Goal: Find specific page/section: Find specific page/section

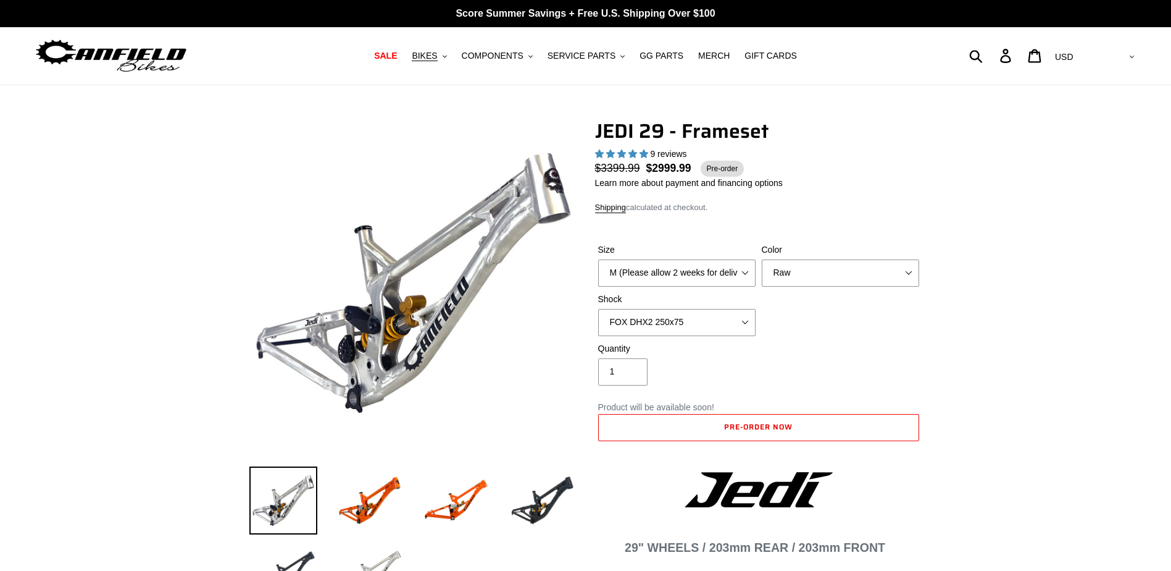
select select "highest-rating"
click at [659, 59] on span "GG PARTS" at bounding box center [662, 56] width 44 height 10
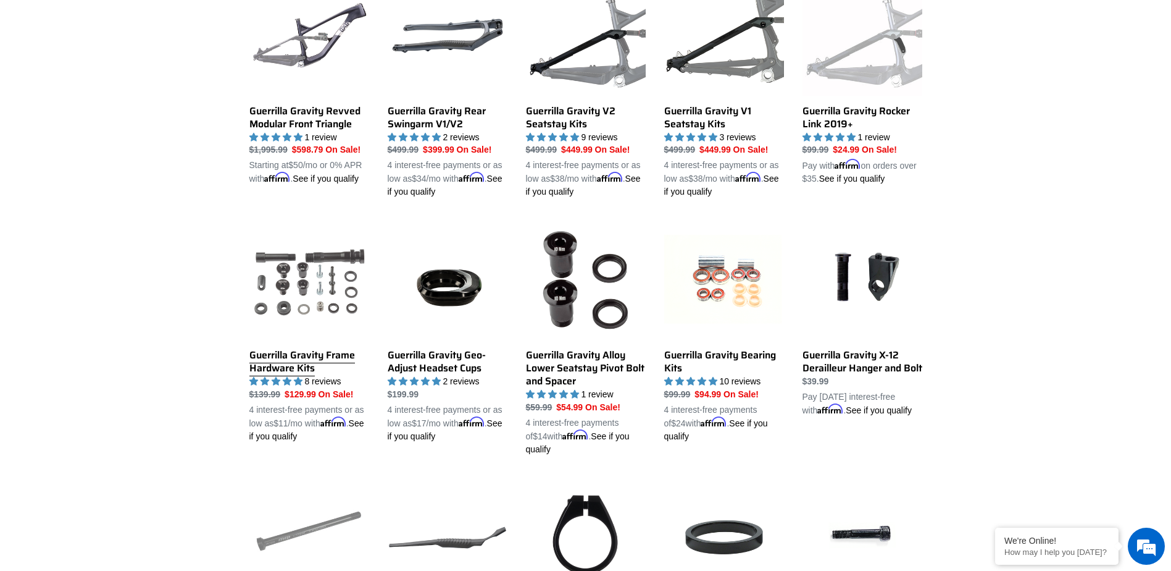
scroll to position [432, 0]
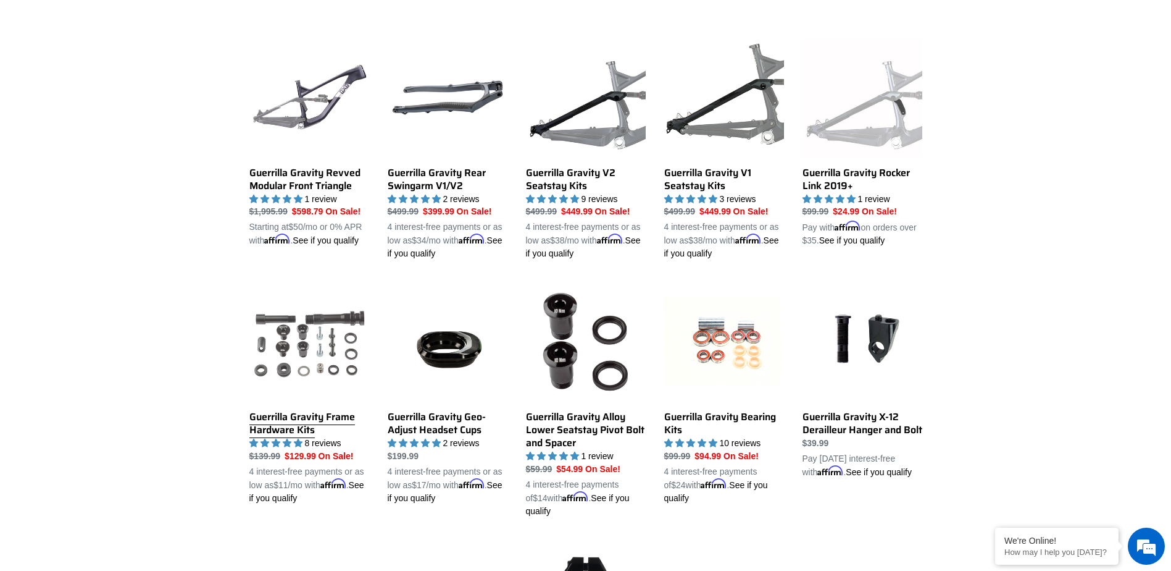
click at [342, 353] on link "Guerrilla Gravity Frame Hardware Kits" at bounding box center [309, 393] width 120 height 223
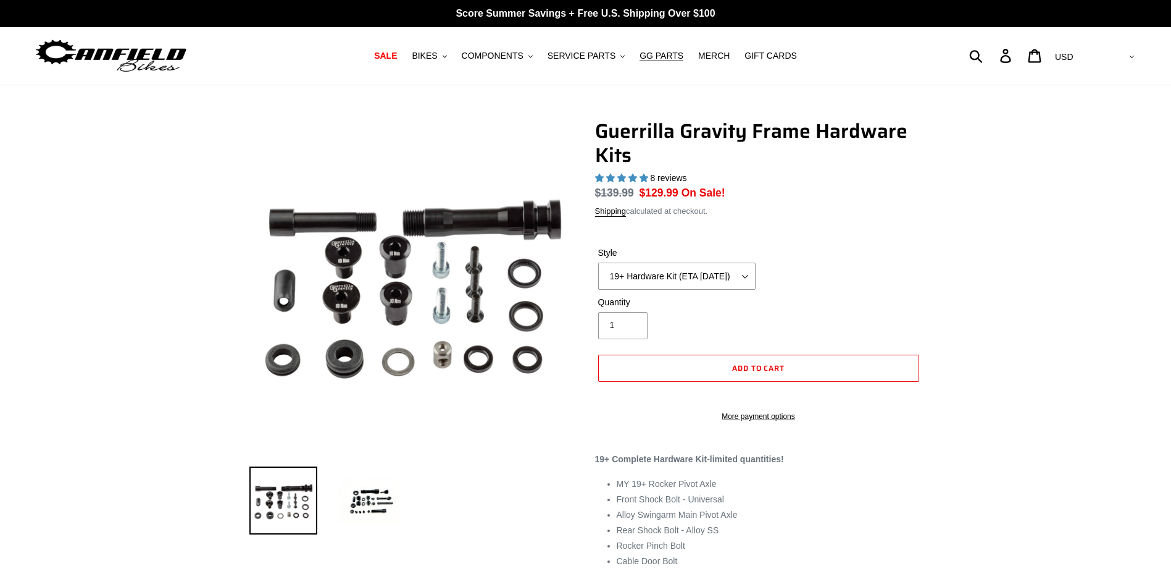
select select "highest-rating"
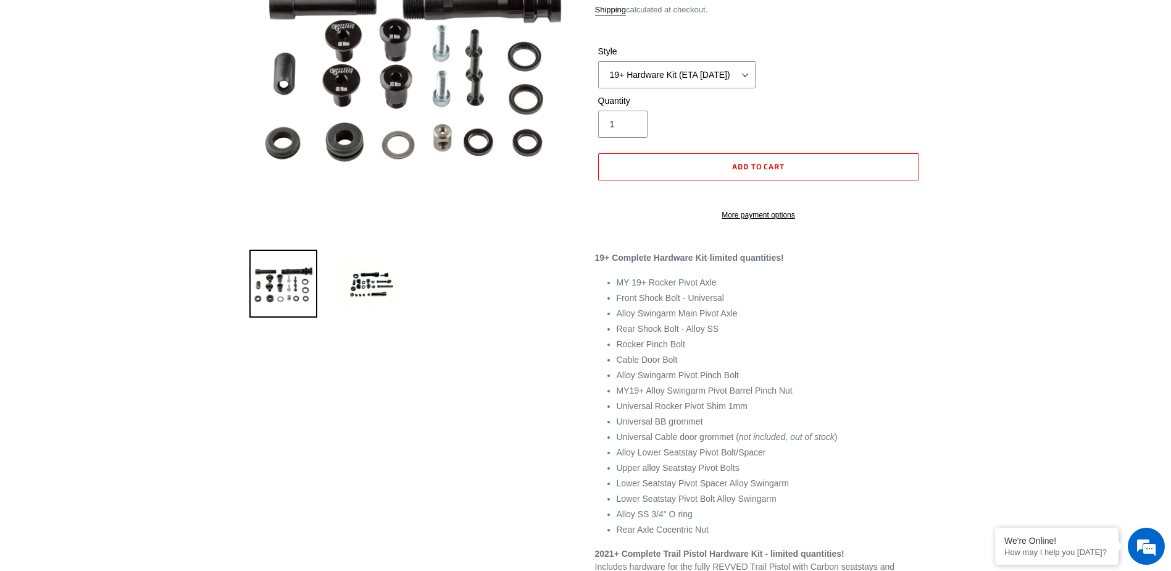
scroll to position [247, 0]
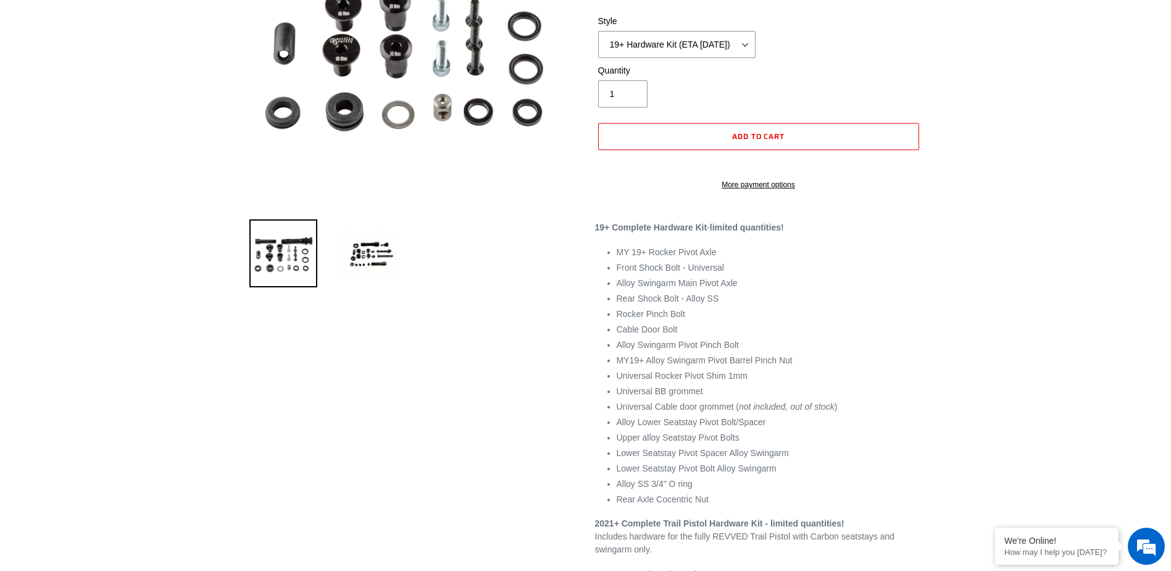
click at [728, 444] on li "Upper alloy Seatstay Pivot Bolts" at bounding box center [770, 437] width 306 height 13
drag, startPoint x: 618, startPoint y: 452, endPoint x: 742, endPoint y: 452, distance: 124.1
click at [742, 444] on li "Upper alloy Seatstay Pivot Bolts" at bounding box center [770, 437] width 306 height 13
copy li "Upper alloy Seatstay Pivot Bolts"
click at [819, 444] on li "Upper alloy Seatstay Pivot Bolts" at bounding box center [770, 437] width 306 height 13
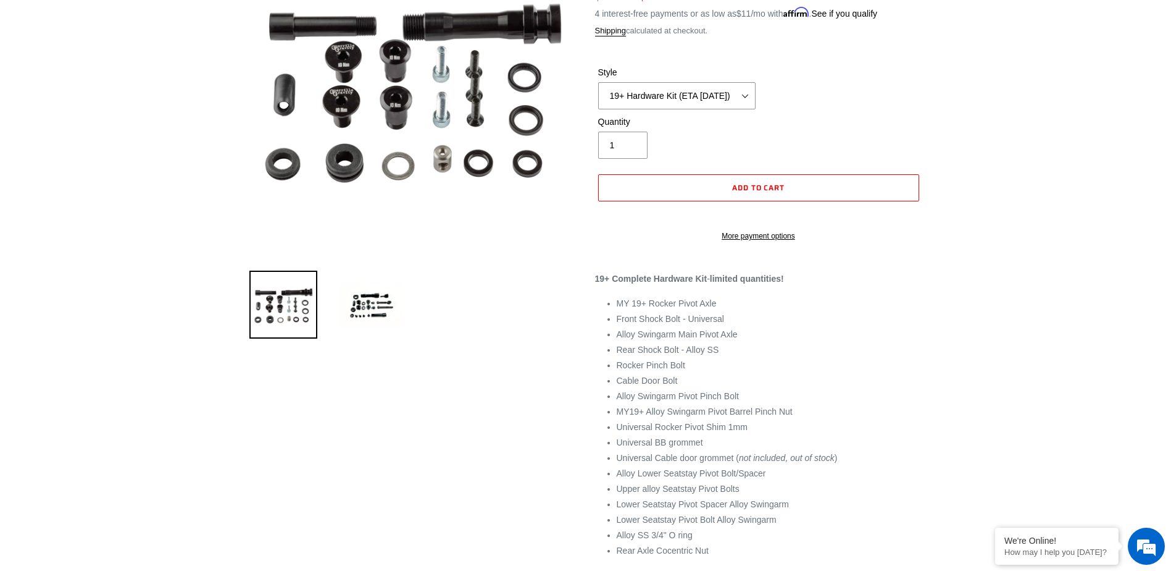
scroll to position [0, 0]
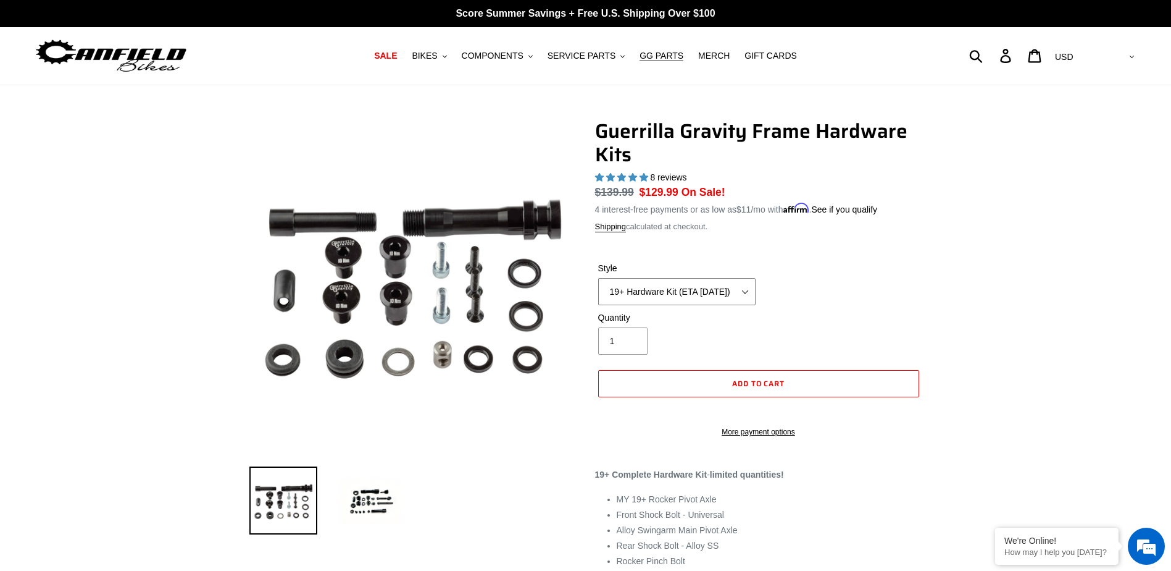
click at [711, 291] on select "19+ Hardware Kit (ETA 10/31/25) 21+ V2 Trail Pistol Complete Hardware Kit" at bounding box center [676, 291] width 157 height 27
click at [598, 278] on select "19+ Hardware Kit (ETA 10/31/25) 21+ V2 Trail Pistol Complete Hardware Kit" at bounding box center [676, 291] width 157 height 27
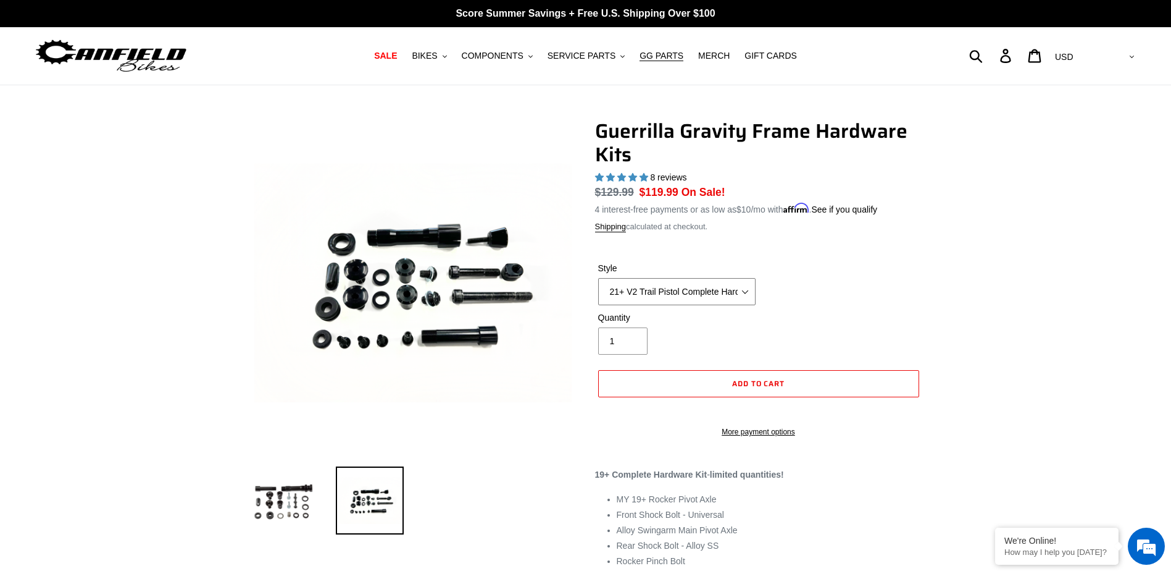
click at [698, 293] on select "19+ Hardware Kit (ETA 10/31/25) 21+ V2 Trail Pistol Complete Hardware Kit" at bounding box center [676, 291] width 157 height 27
select select "19+ Hardware Kit (ETA 10/31/25)"
click at [598, 278] on select "19+ Hardware Kit (ETA 10/31/25) 21+ V2 Trail Pistol Complete Hardware Kit" at bounding box center [676, 291] width 157 height 27
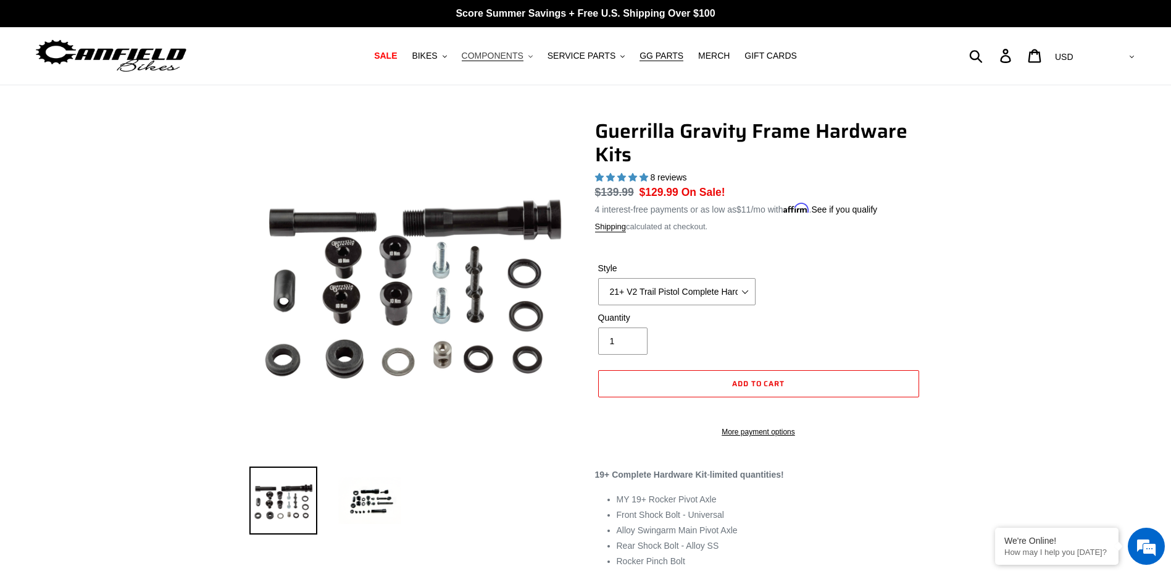
click at [506, 54] on span "COMPONENTS" at bounding box center [493, 56] width 62 height 10
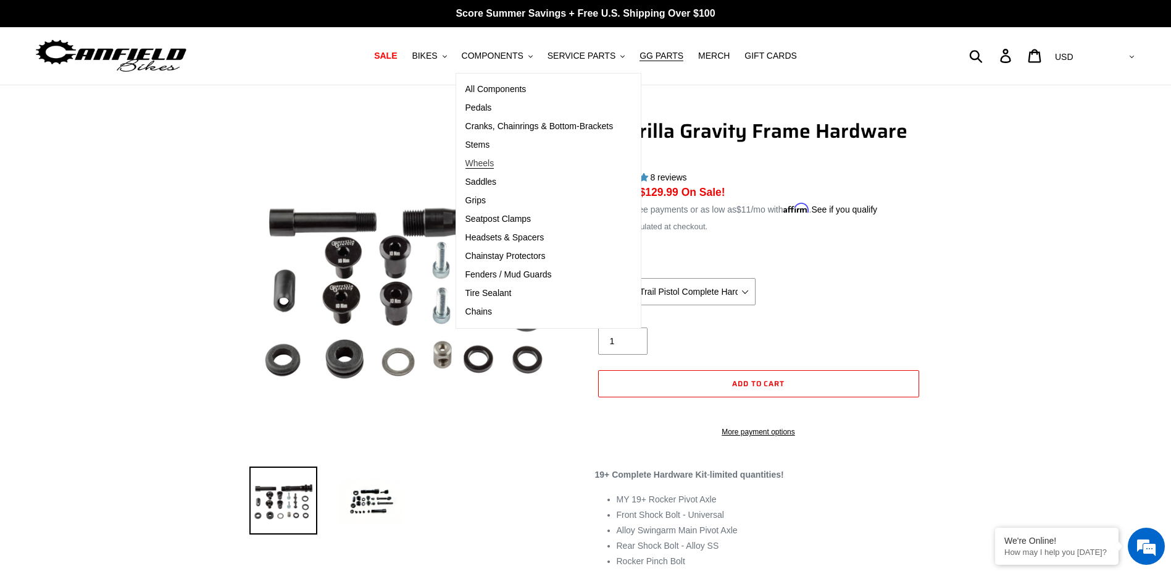
click at [495, 163] on span "Wheels" at bounding box center [480, 163] width 29 height 10
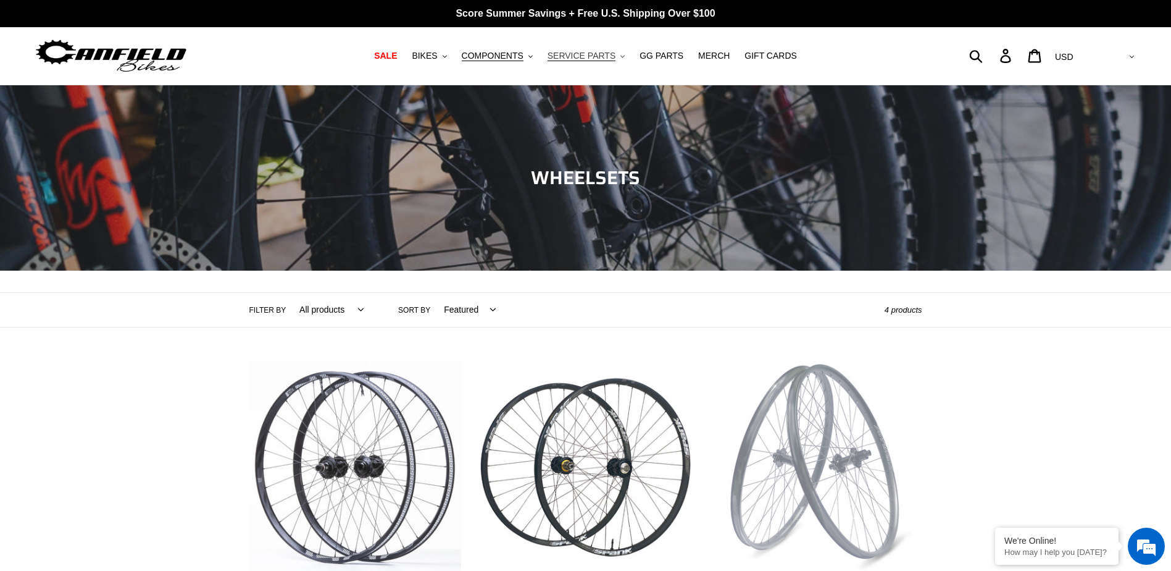
click at [580, 57] on span "SERVICE PARTS" at bounding box center [582, 56] width 68 height 10
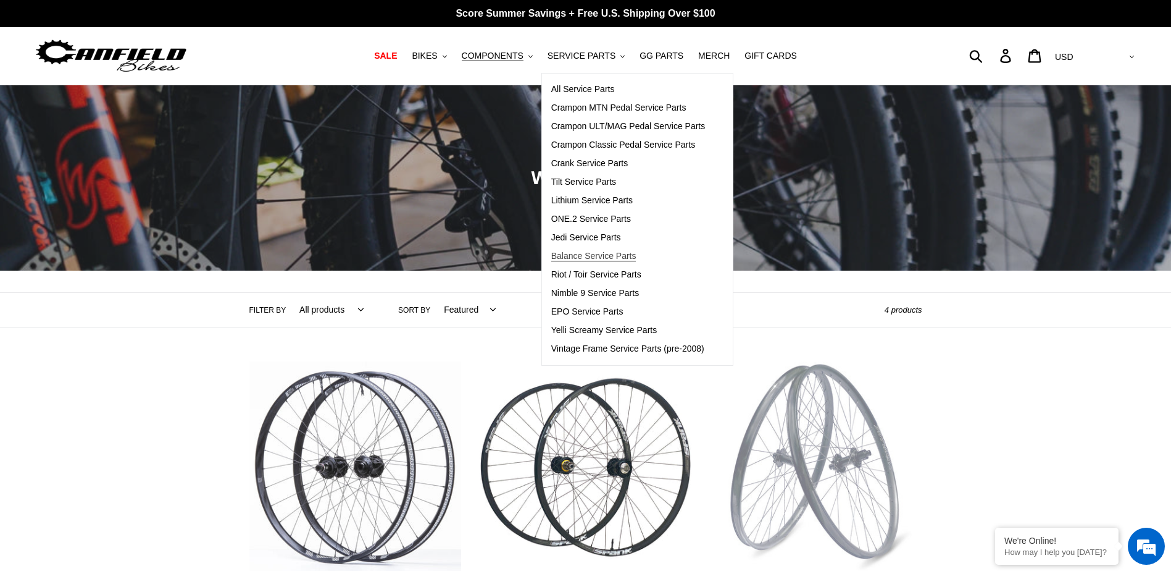
click at [618, 258] on span "Balance Service Parts" at bounding box center [593, 256] width 85 height 10
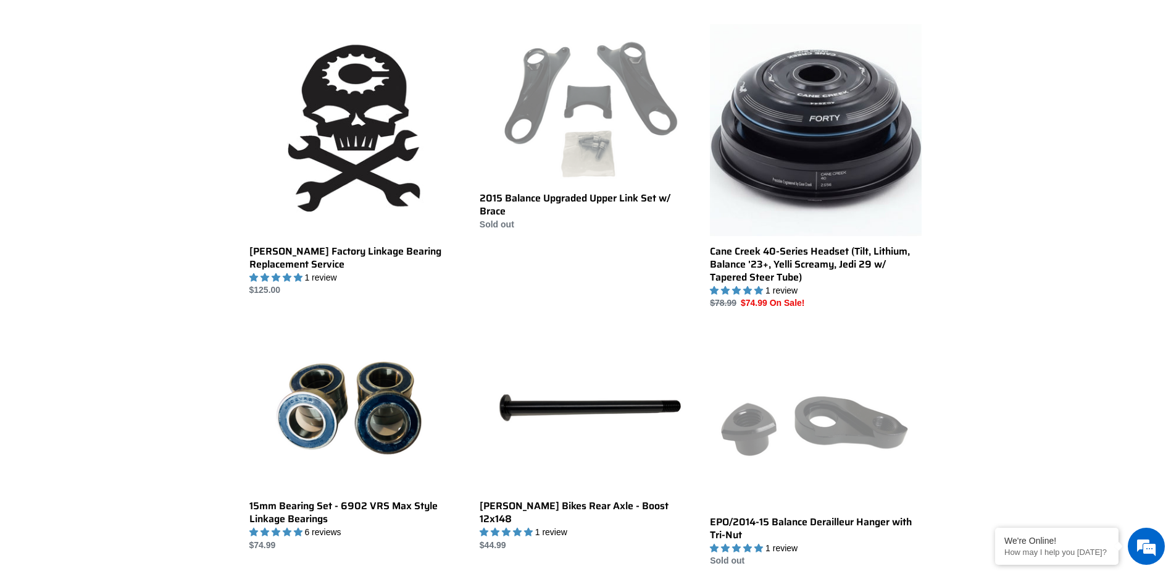
scroll to position [618, 0]
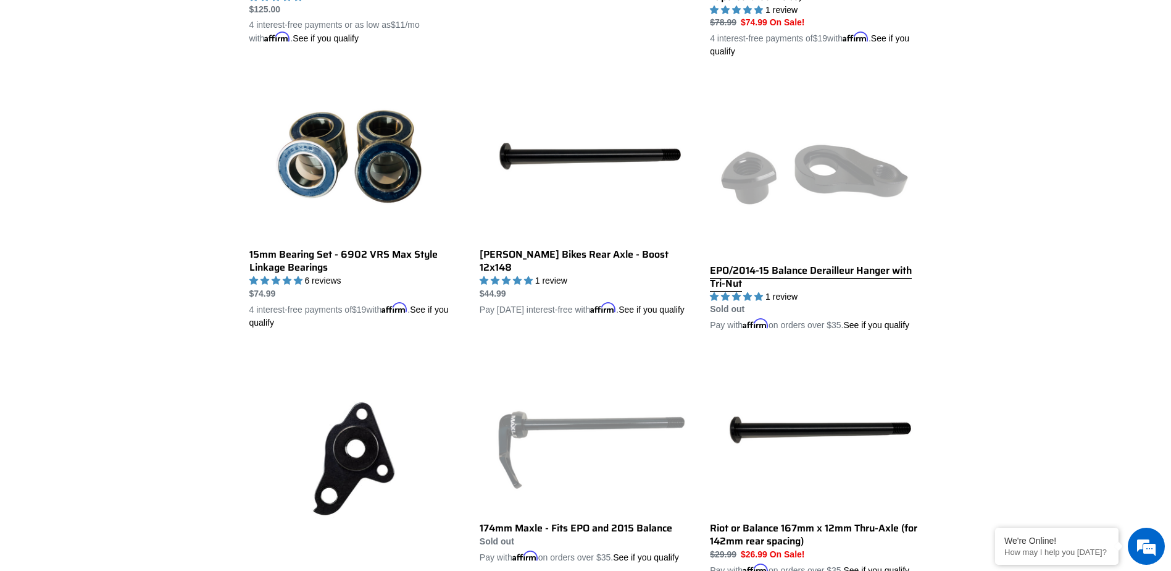
click at [849, 185] on link "EPO/2014-15 Balance Derailleur Hanger with Tri-Nut" at bounding box center [816, 206] width 212 height 252
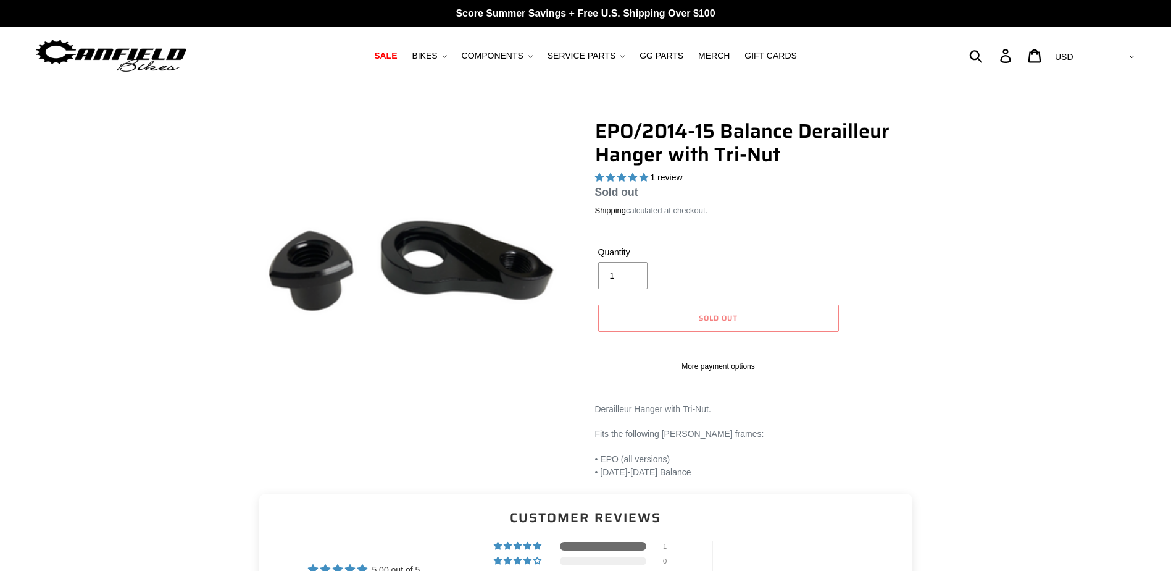
select select "highest-rating"
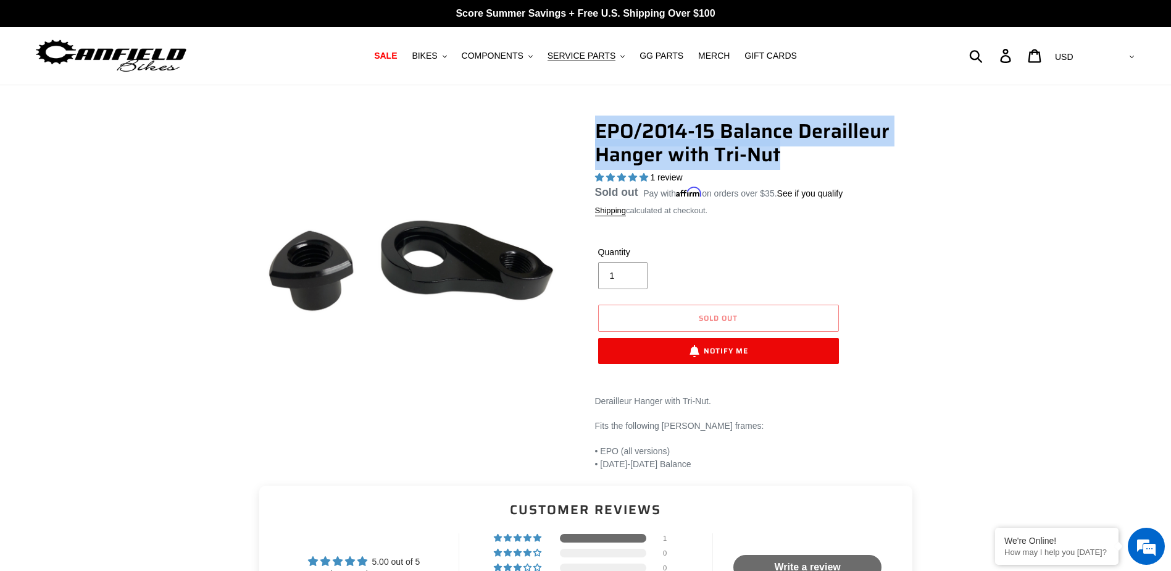
drag, startPoint x: 637, startPoint y: 138, endPoint x: 777, endPoint y: 153, distance: 141.0
click at [777, 153] on h1 "EPO/2014-15 Balance Derailleur Hanger with Tri-Nut" at bounding box center [758, 143] width 327 height 48
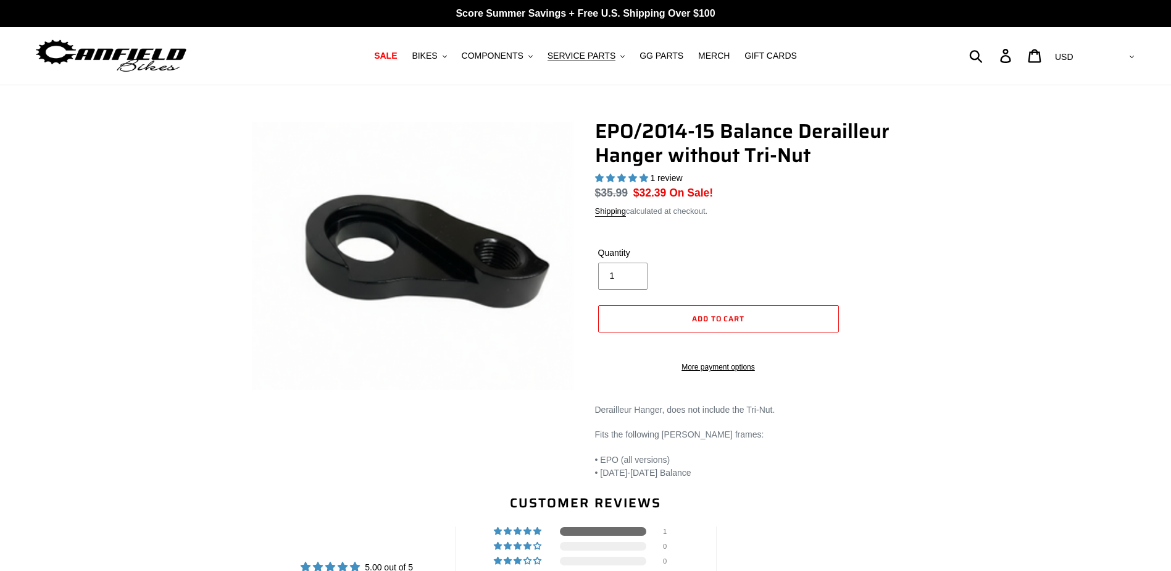
select select "highest-rating"
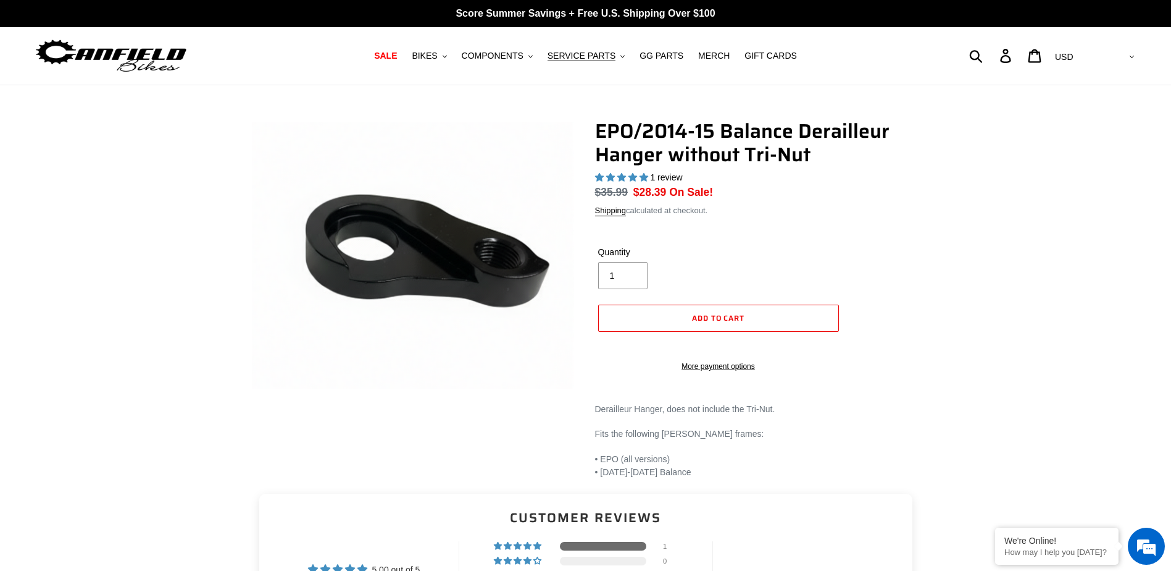
select select "highest-rating"
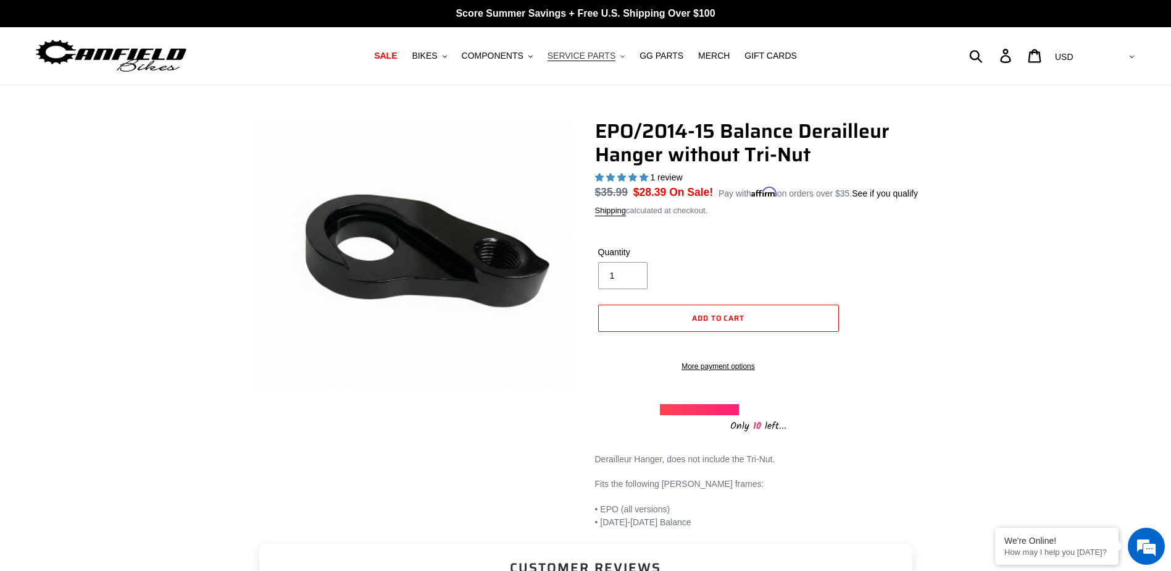
click at [593, 58] on span "SERVICE PARTS" at bounding box center [582, 56] width 68 height 10
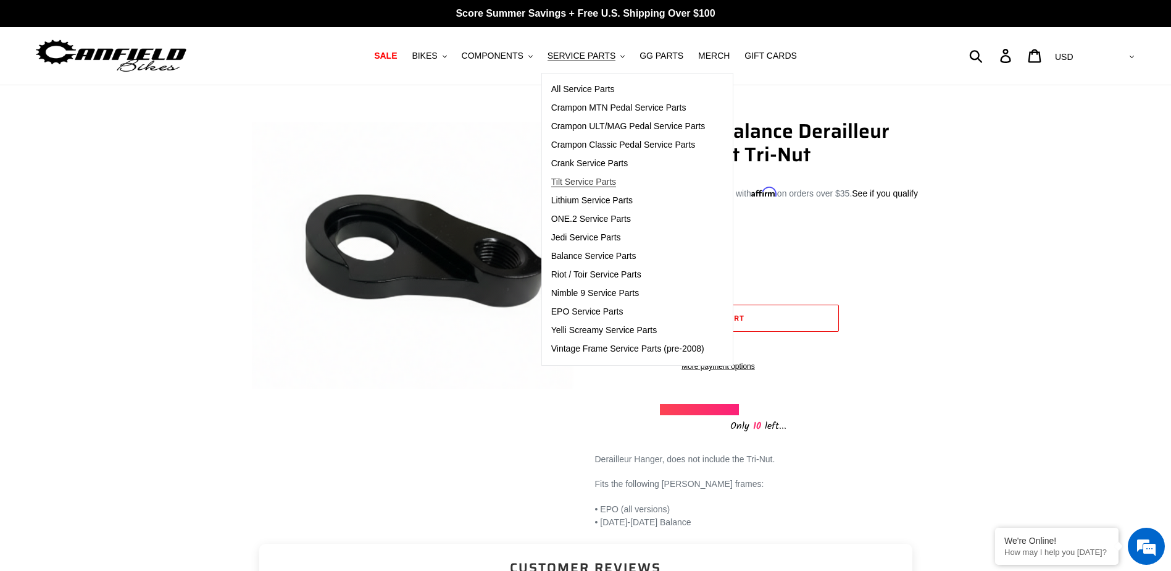
click at [600, 183] on span "Tilt Service Parts" at bounding box center [583, 182] width 65 height 10
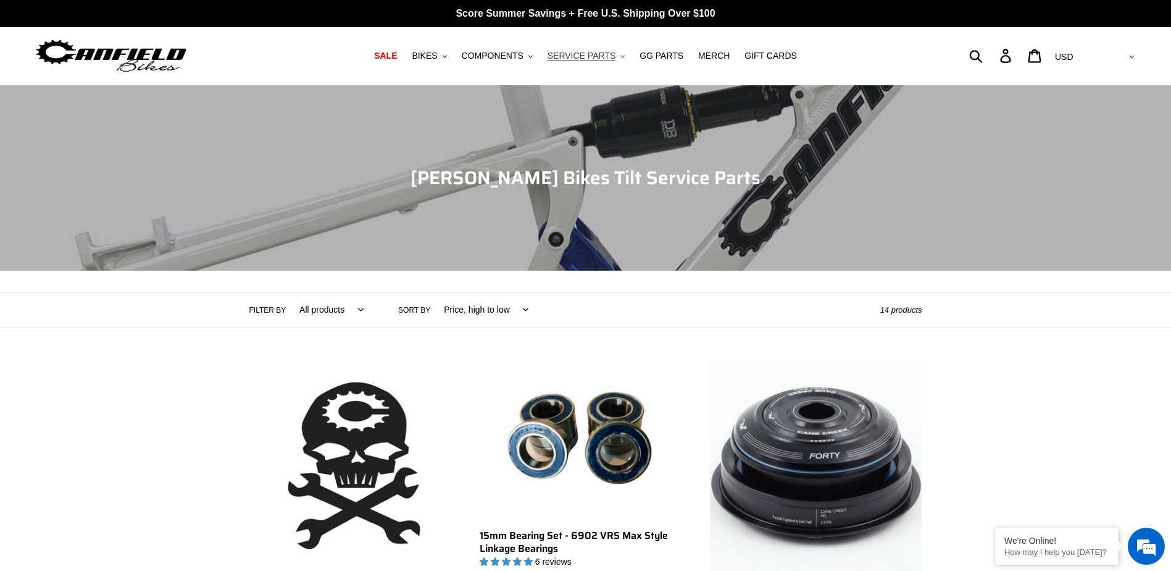
click at [570, 57] on span "SERVICE PARTS" at bounding box center [582, 56] width 68 height 10
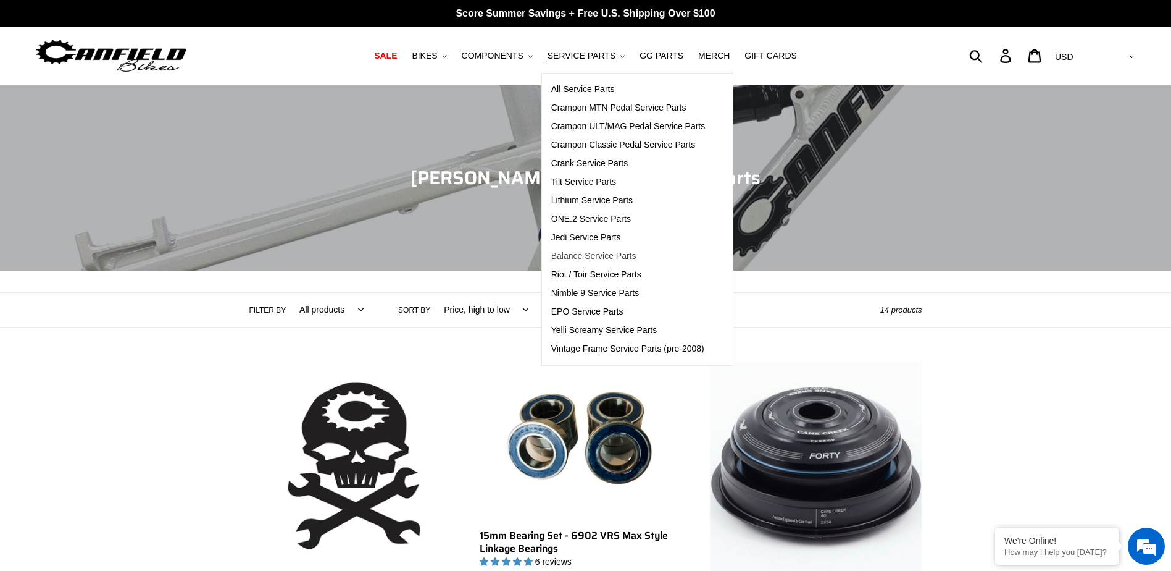
click at [604, 258] on span "Balance Service Parts" at bounding box center [593, 256] width 85 height 10
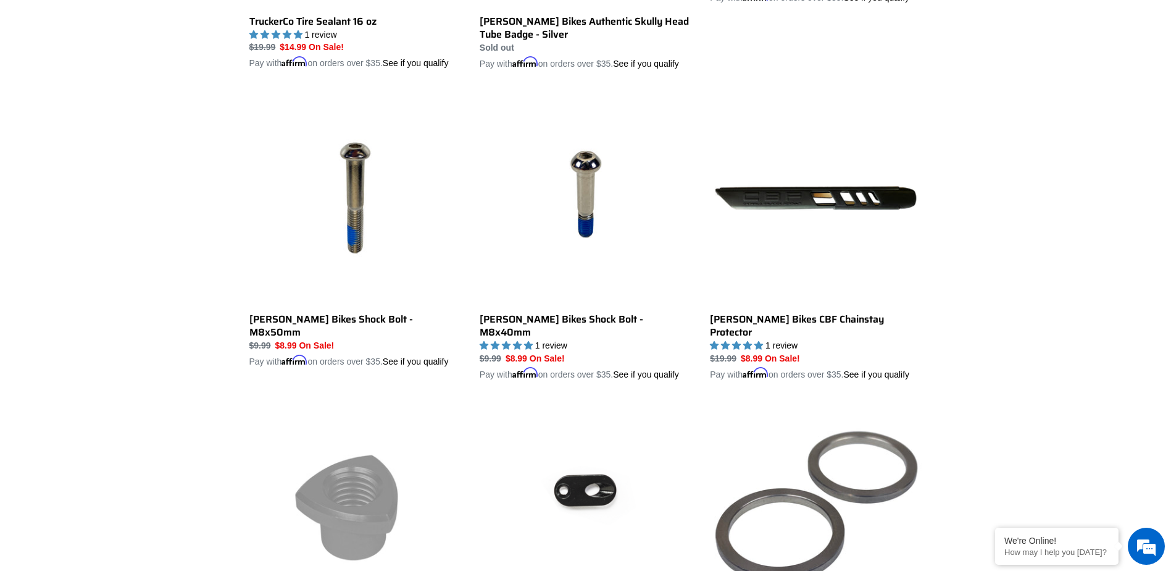
scroll to position [1667, 0]
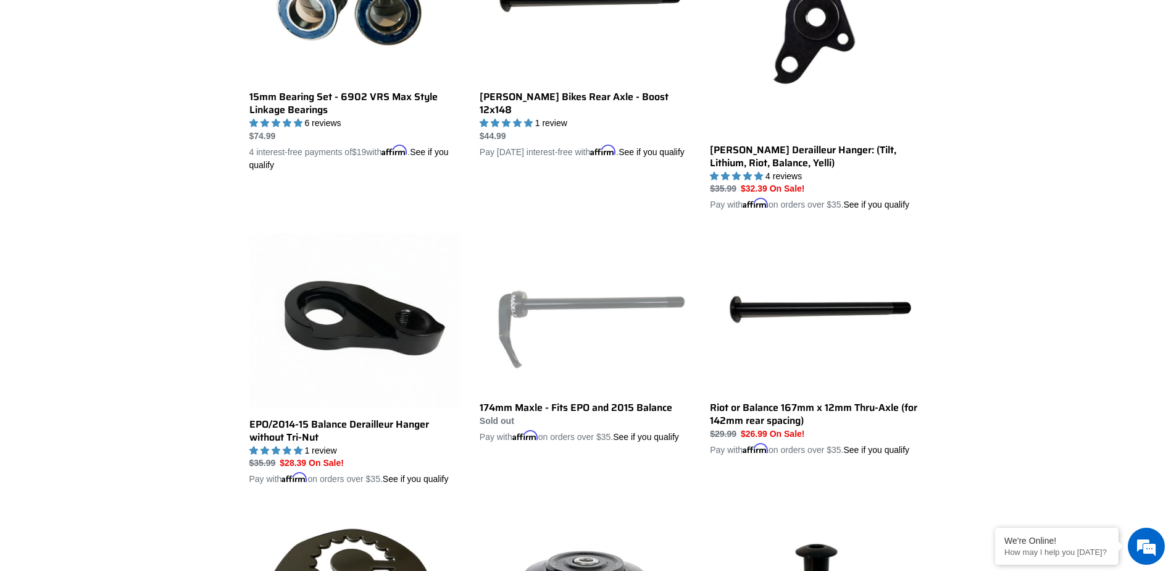
scroll to position [618, 0]
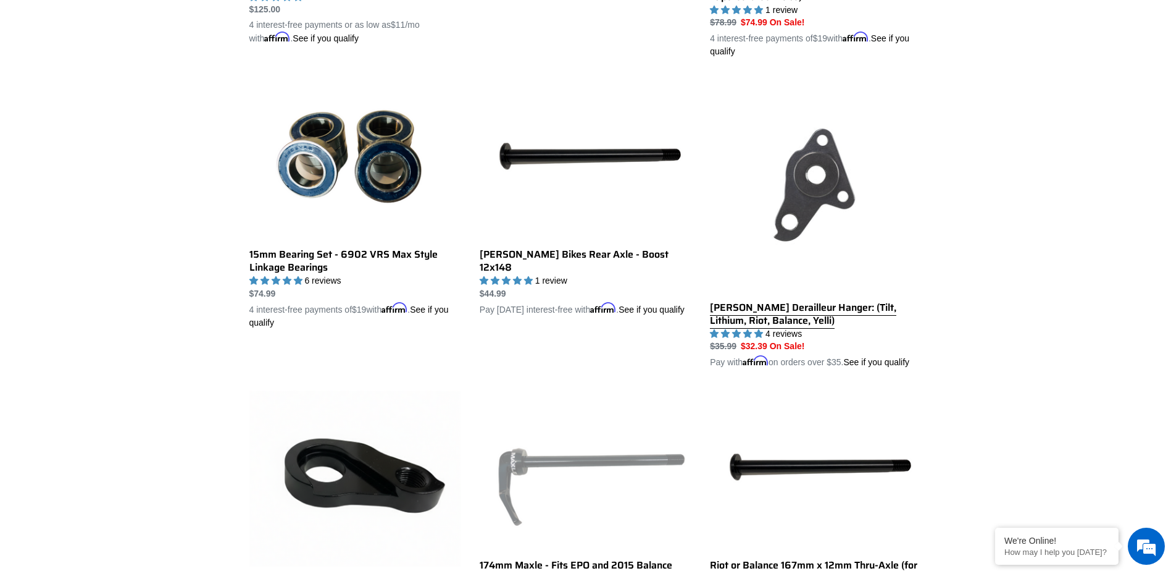
click at [818, 196] on link "[PERSON_NAME] Derailleur Hanger: (Tilt, Lithium, Riot, Balance, Yelli)" at bounding box center [816, 224] width 212 height 289
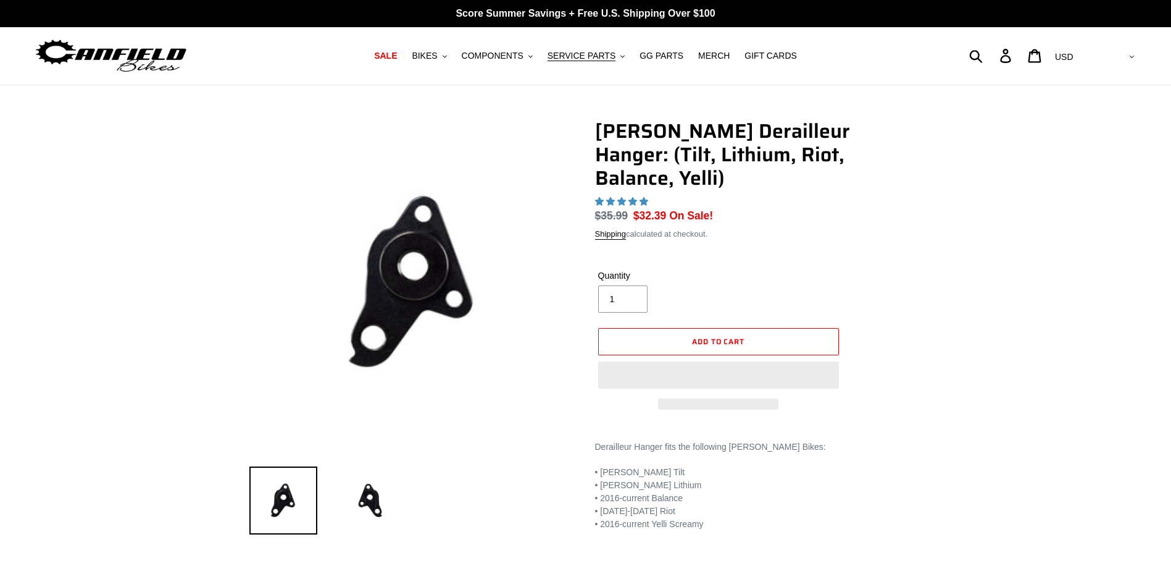
select select "highest-rating"
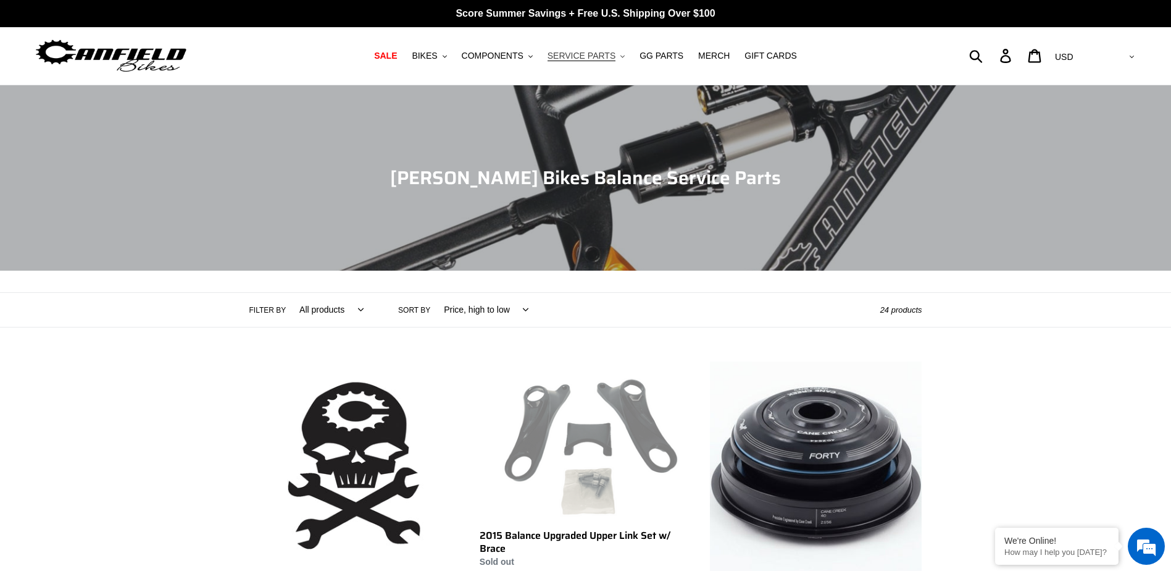
click at [582, 59] on span "SERVICE PARTS" at bounding box center [582, 56] width 68 height 10
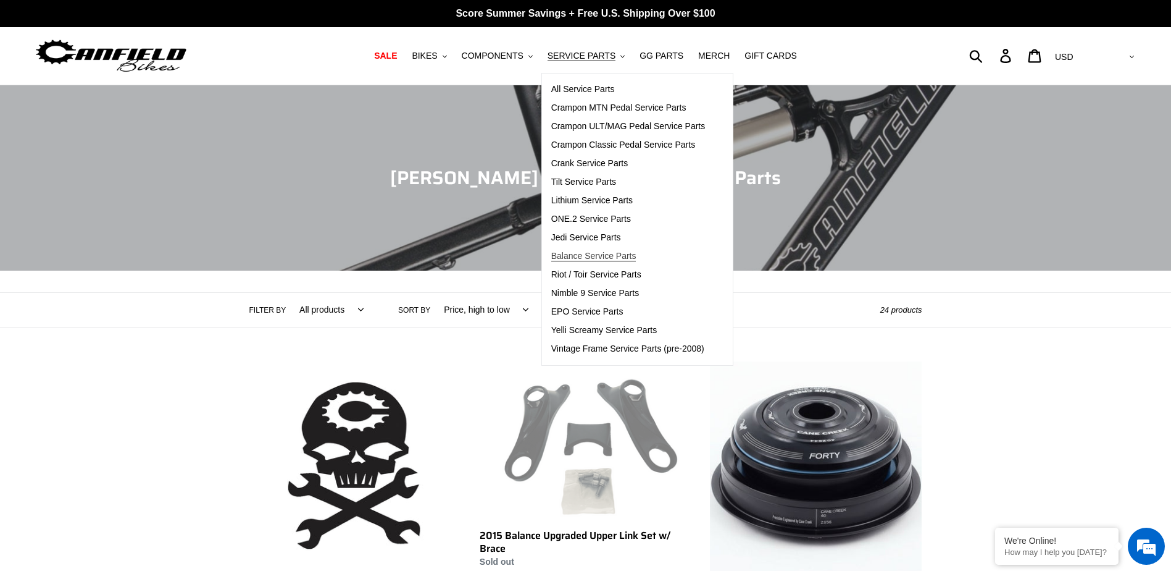
click at [608, 259] on span "Balance Service Parts" at bounding box center [593, 256] width 85 height 10
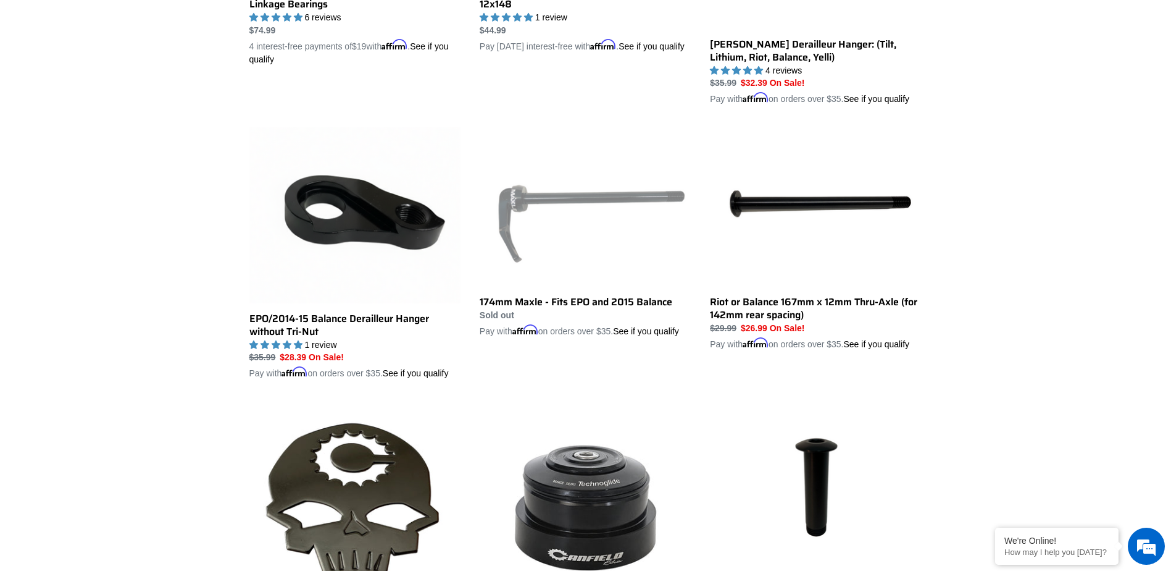
scroll to position [988, 0]
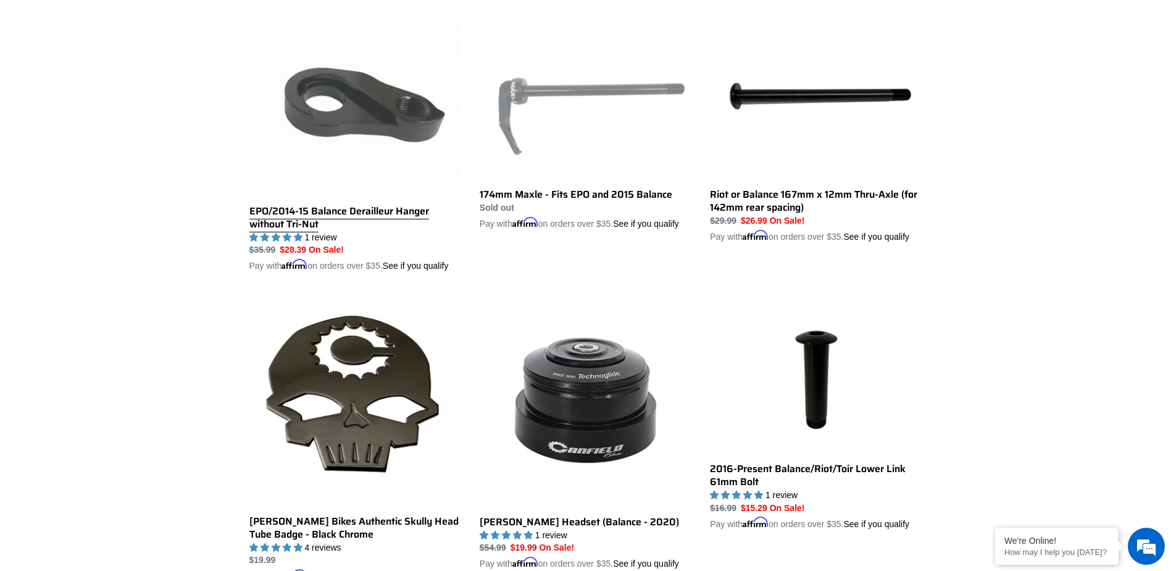
click at [383, 120] on link "EPO/2014-15 Balance Derailleur Hanger without Tri-Nut" at bounding box center [355, 146] width 212 height 253
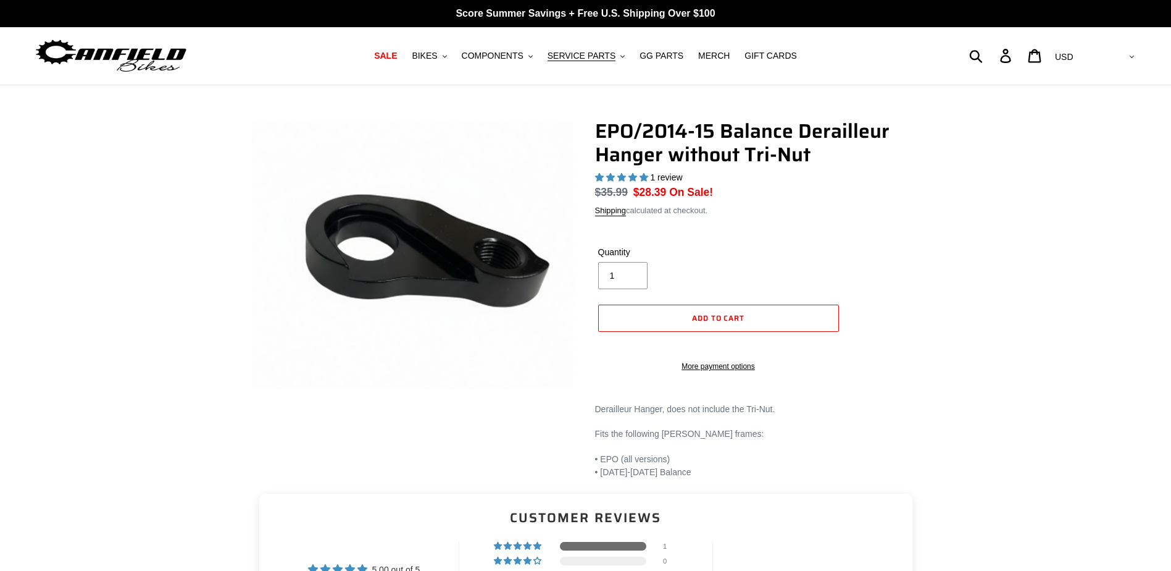
select select "highest-rating"
